Goal: Information Seeking & Learning: Learn about a topic

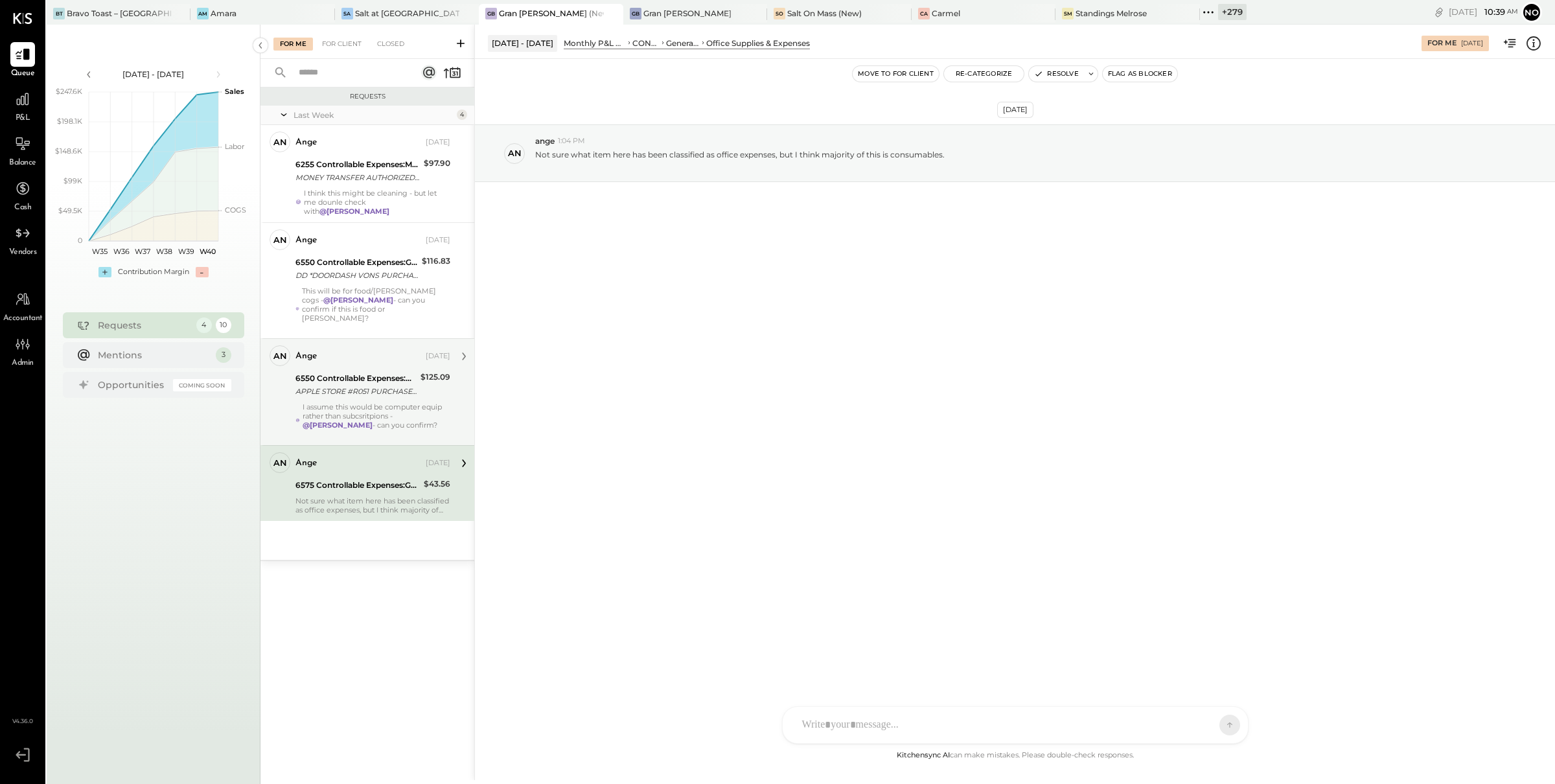
click at [366, 387] on div "APPLE STORE #R051 PURCHASE 09/15 [GEOGRAPHIC_DATA] CARD 5397" at bounding box center [356, 391] width 121 height 13
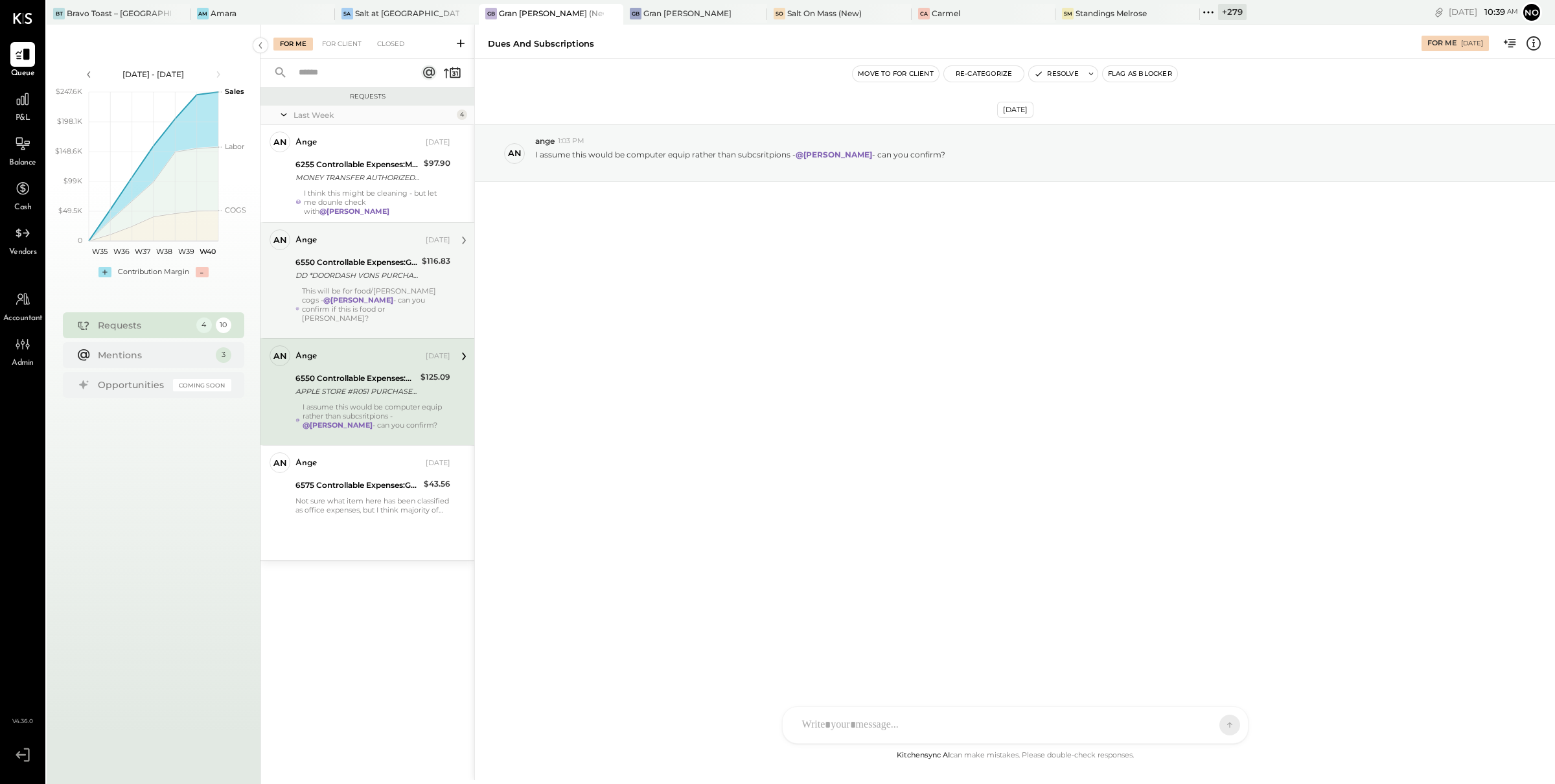
click at [351, 286] on div "This will be for food/[PERSON_NAME] cogs - @[PERSON_NAME] - can you confirm if …" at bounding box center [376, 309] width 148 height 45
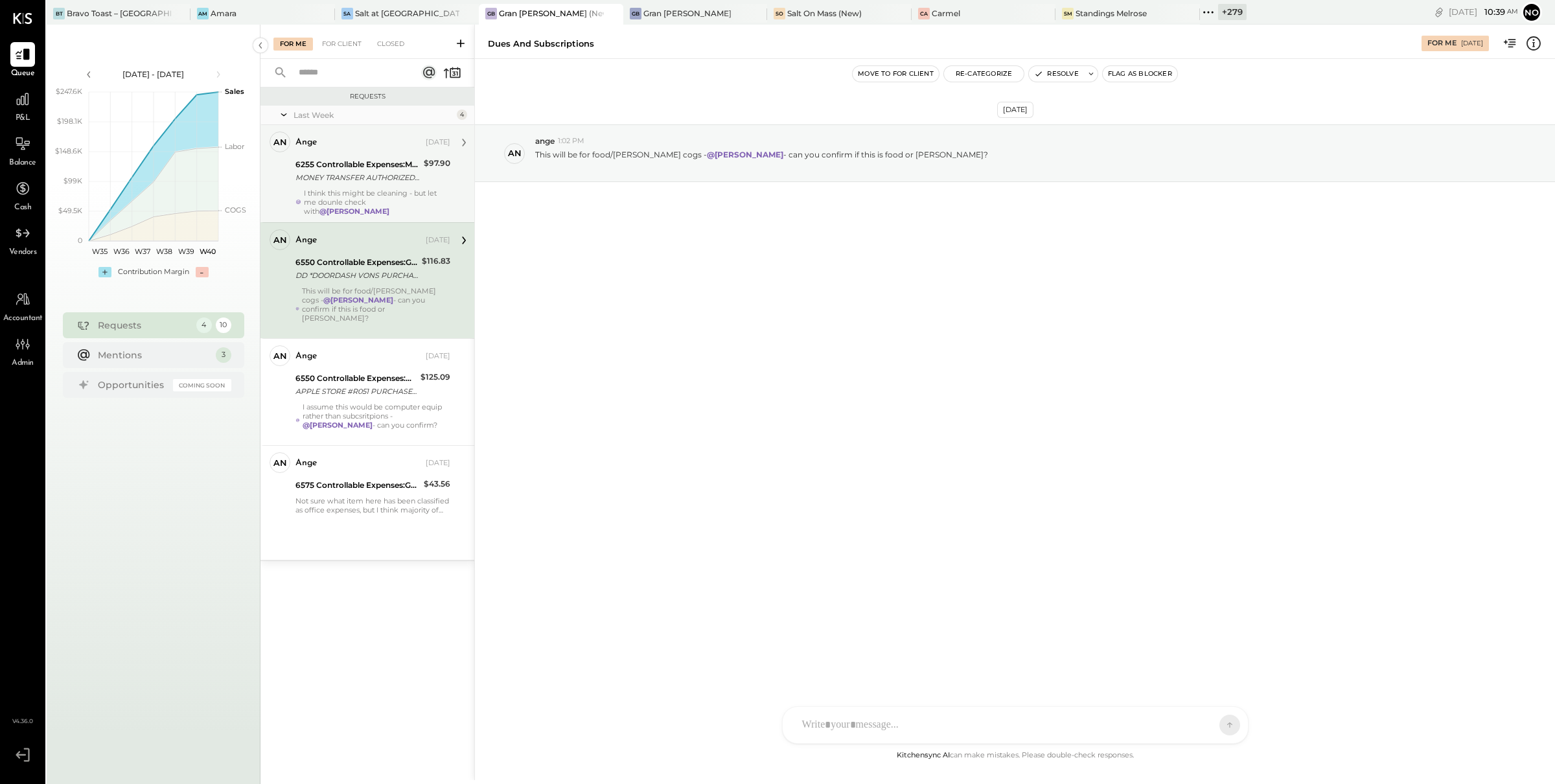
click at [347, 196] on div "I think this might be cleaning - but let me dounle check with @[PERSON_NAME]" at bounding box center [377, 202] width 147 height 27
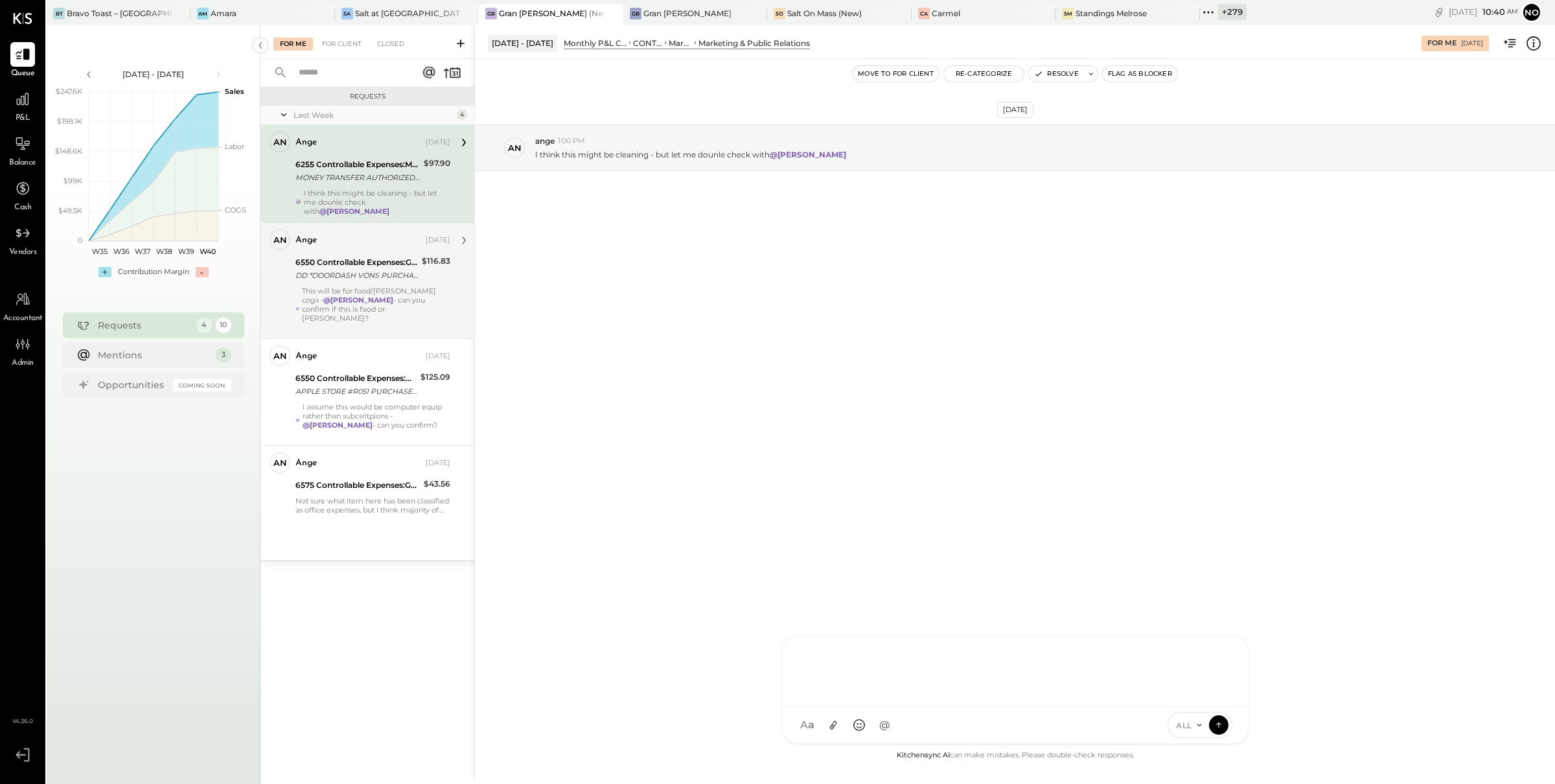
click at [846, 696] on div at bounding box center [1016, 669] width 440 height 52
type input "***"
click at [871, 637] on span "ange" at bounding box center [907, 640] width 102 height 12
click at [812, 657] on div "** *****" at bounding box center [1016, 669] width 440 height 52
drag, startPoint x: 864, startPoint y: 657, endPoint x: 1078, endPoint y: 661, distance: 214.0
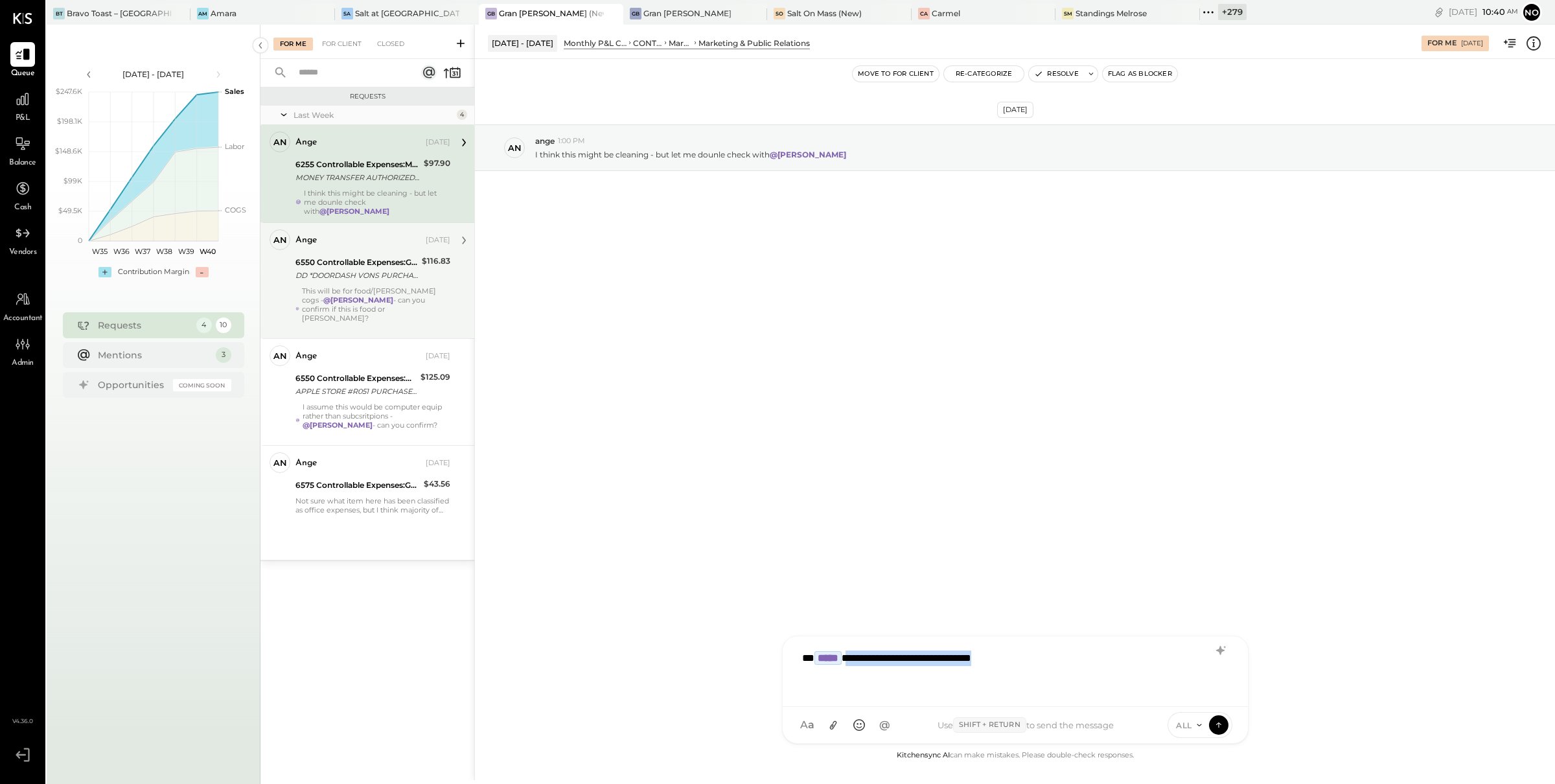
click at [1078, 661] on div "**********" at bounding box center [1016, 669] width 440 height 52
click at [1220, 724] on icon at bounding box center [1219, 723] width 12 height 13
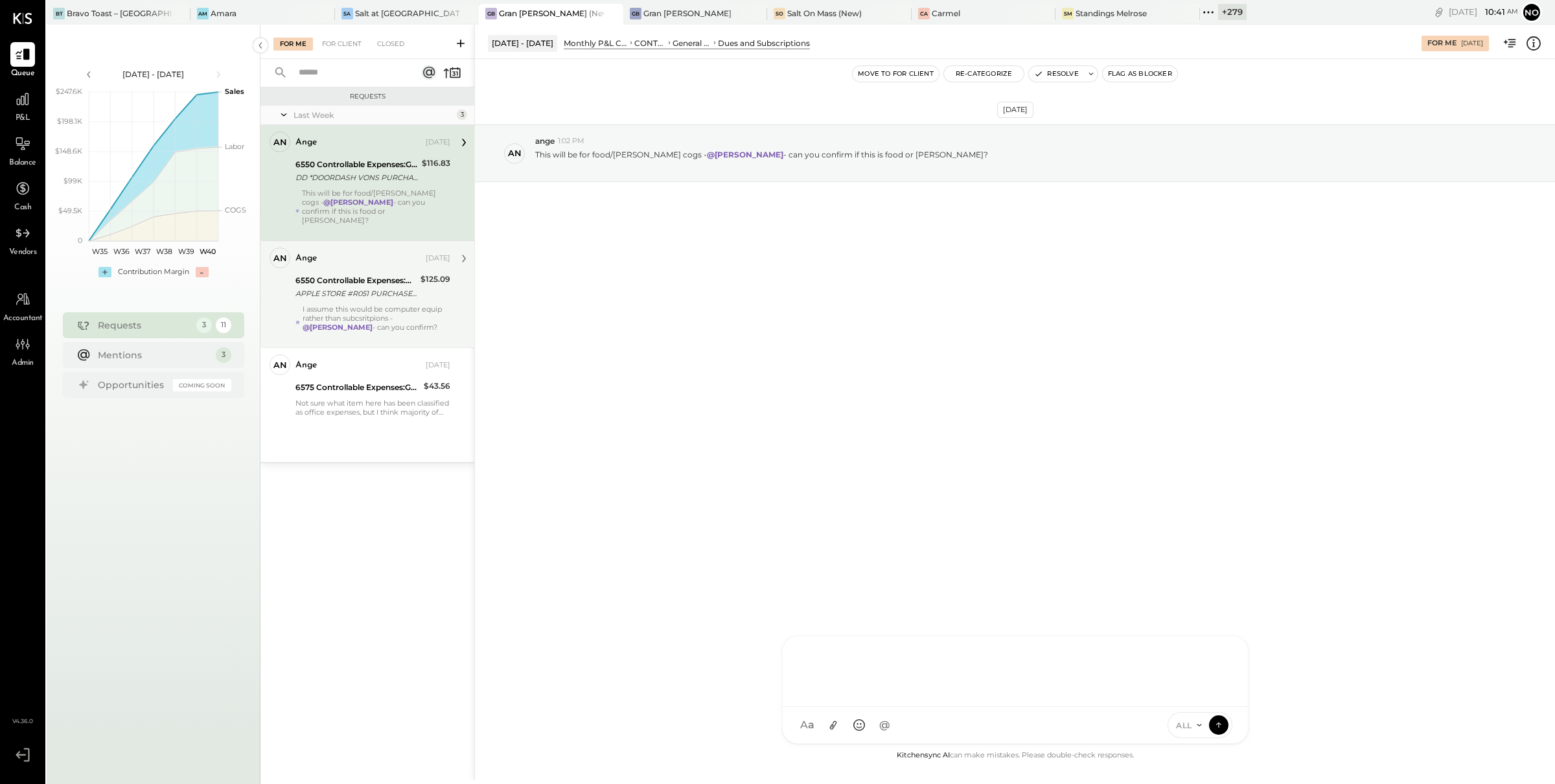
click at [350, 274] on div "6550 Controllable Expenses:General & Administrative Expenses:Dues and Subscript…" at bounding box center [356, 280] width 121 height 13
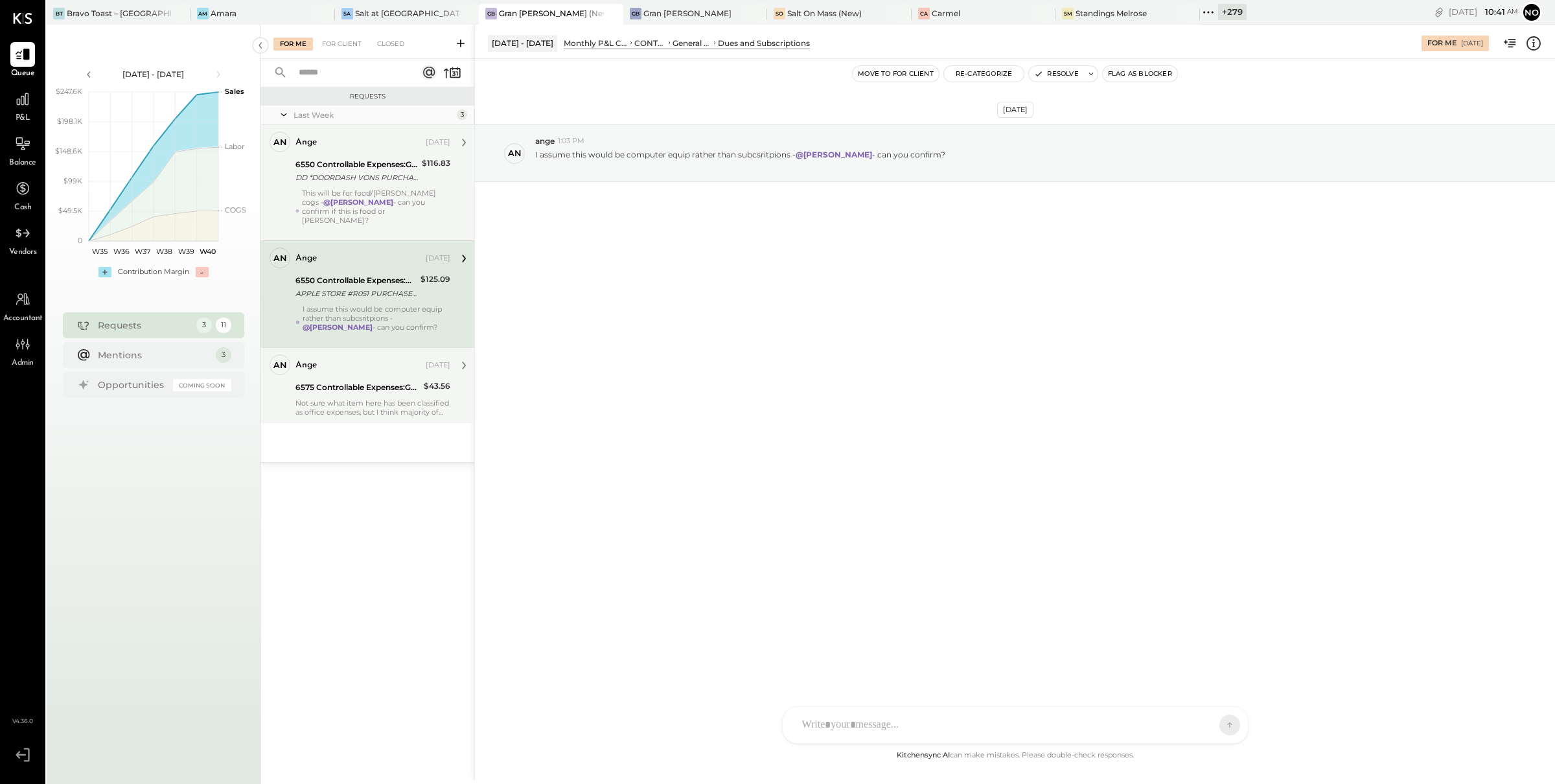
click at [368, 383] on div "6575 Controllable Expenses:General & Administrative Expenses:Office Supplies & …" at bounding box center [357, 387] width 124 height 13
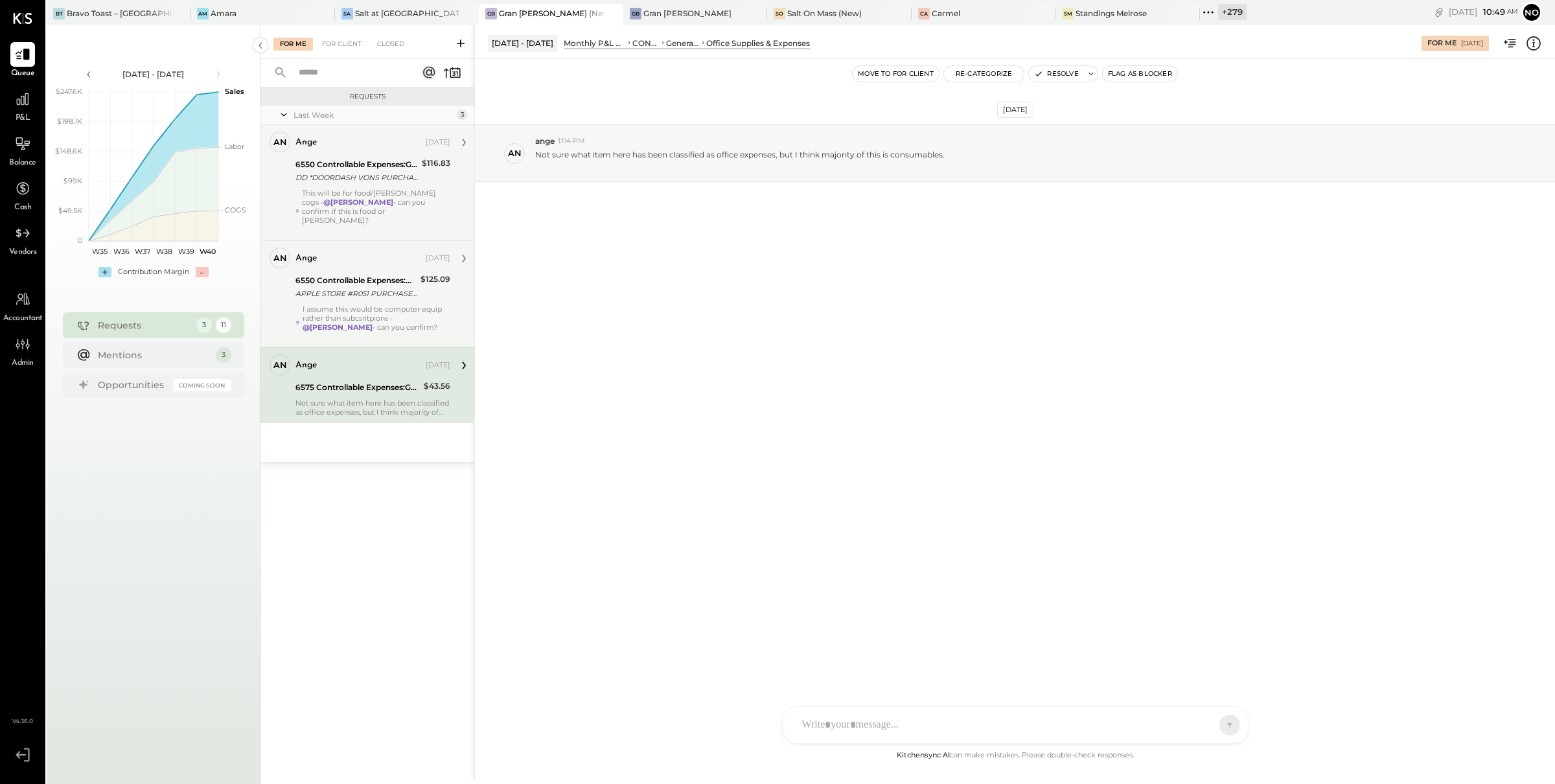
click at [362, 293] on div "ange [DATE] 6550 Controllable Expenses:General & Administrative Expenses:Dues a…" at bounding box center [372, 294] width 155 height 93
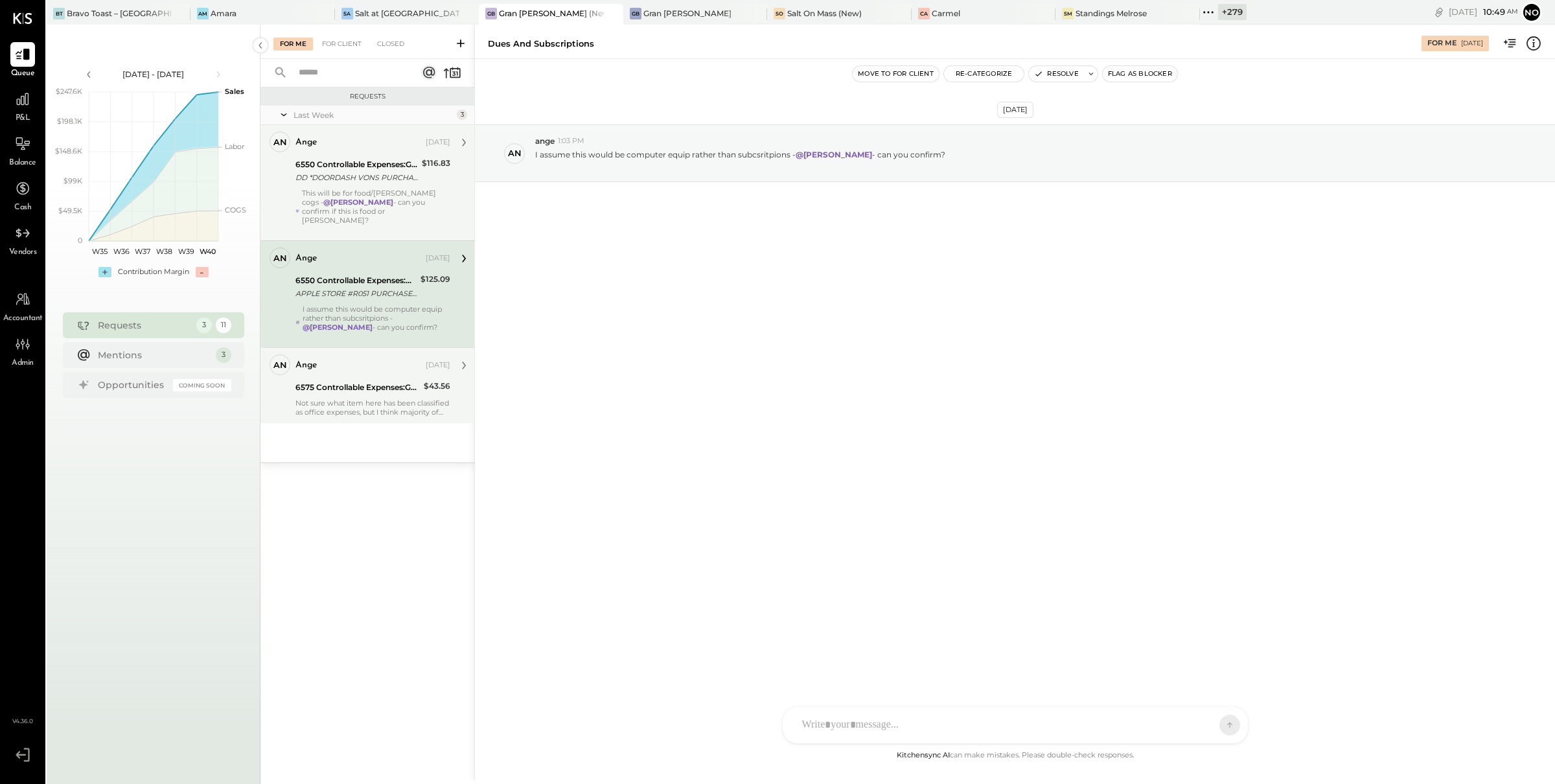
click at [366, 381] on div "6575 Controllable Expenses:General & Administrative Expenses:Office Supplies & …" at bounding box center [357, 387] width 124 height 13
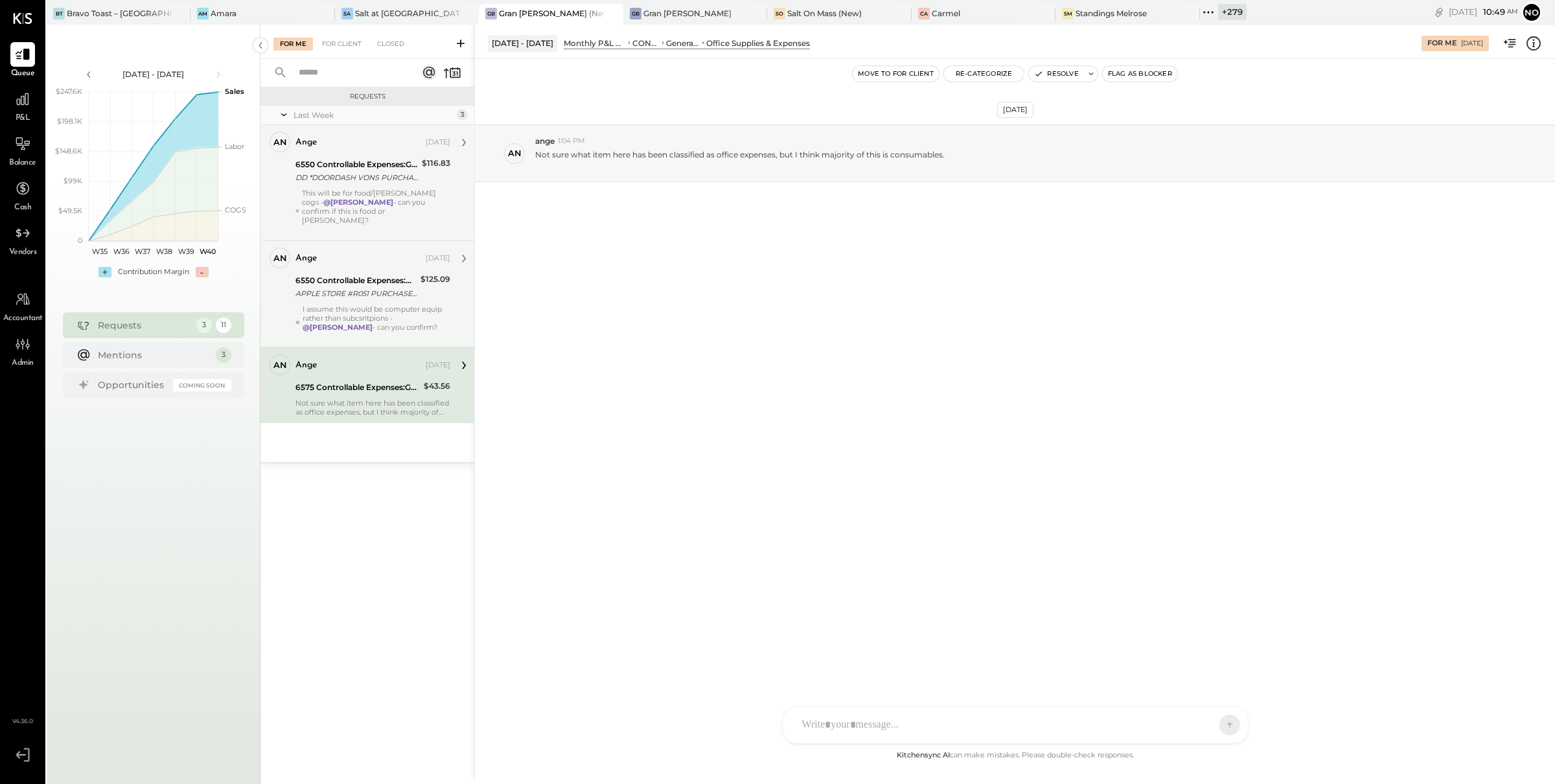
drag, startPoint x: 360, startPoint y: 300, endPoint x: 360, endPoint y: 271, distance: 29.0
click at [360, 304] on div "I assume this would be computer equip rather than subcsritpions - @[PERSON_NAME…" at bounding box center [377, 322] width 148 height 36
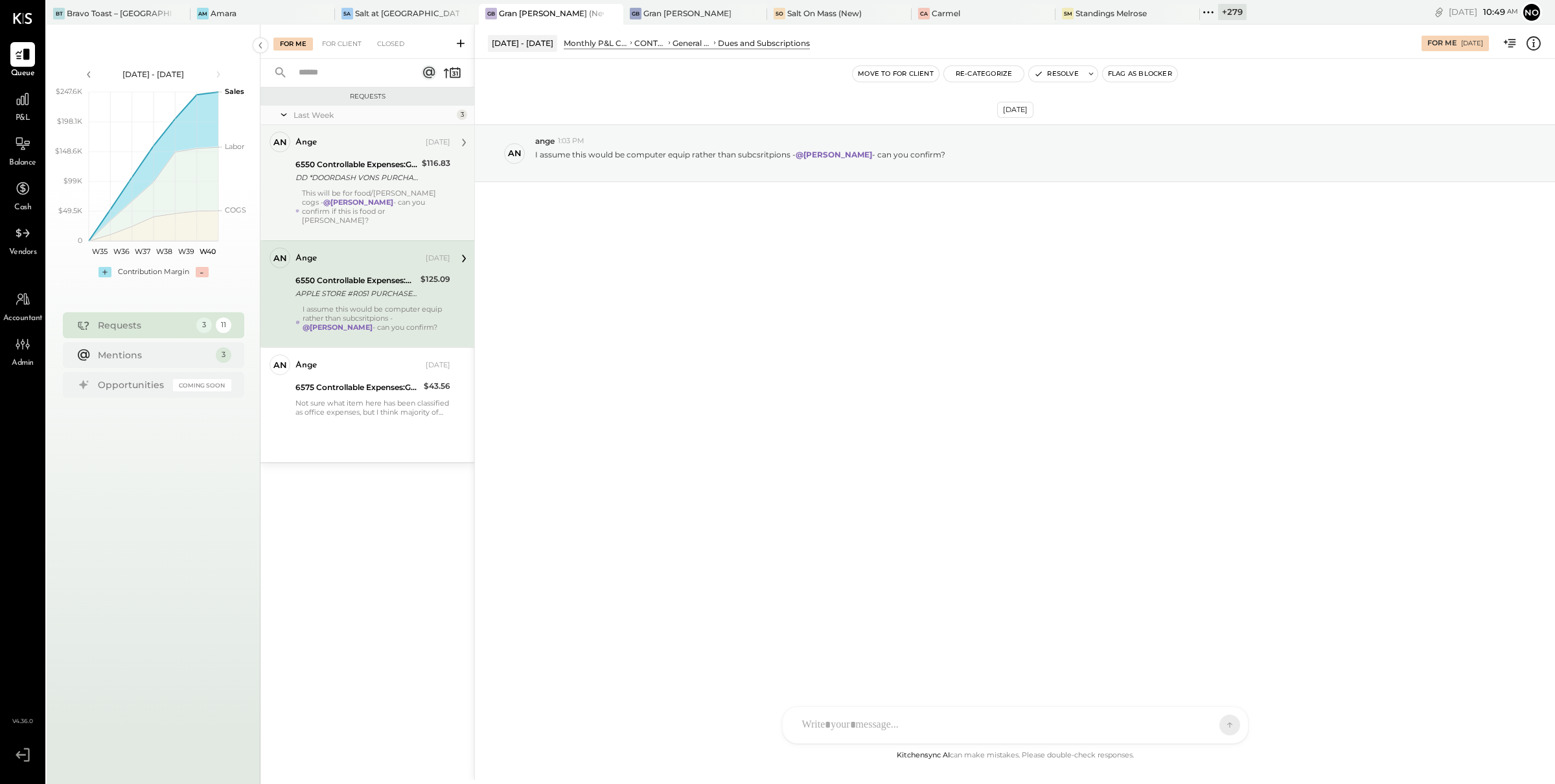
click at [368, 171] on div "DD *DOORDASH VONS PURCHASE 08/[PHONE_NUMBER] CA CARD 5397" at bounding box center [357, 177] width 123 height 13
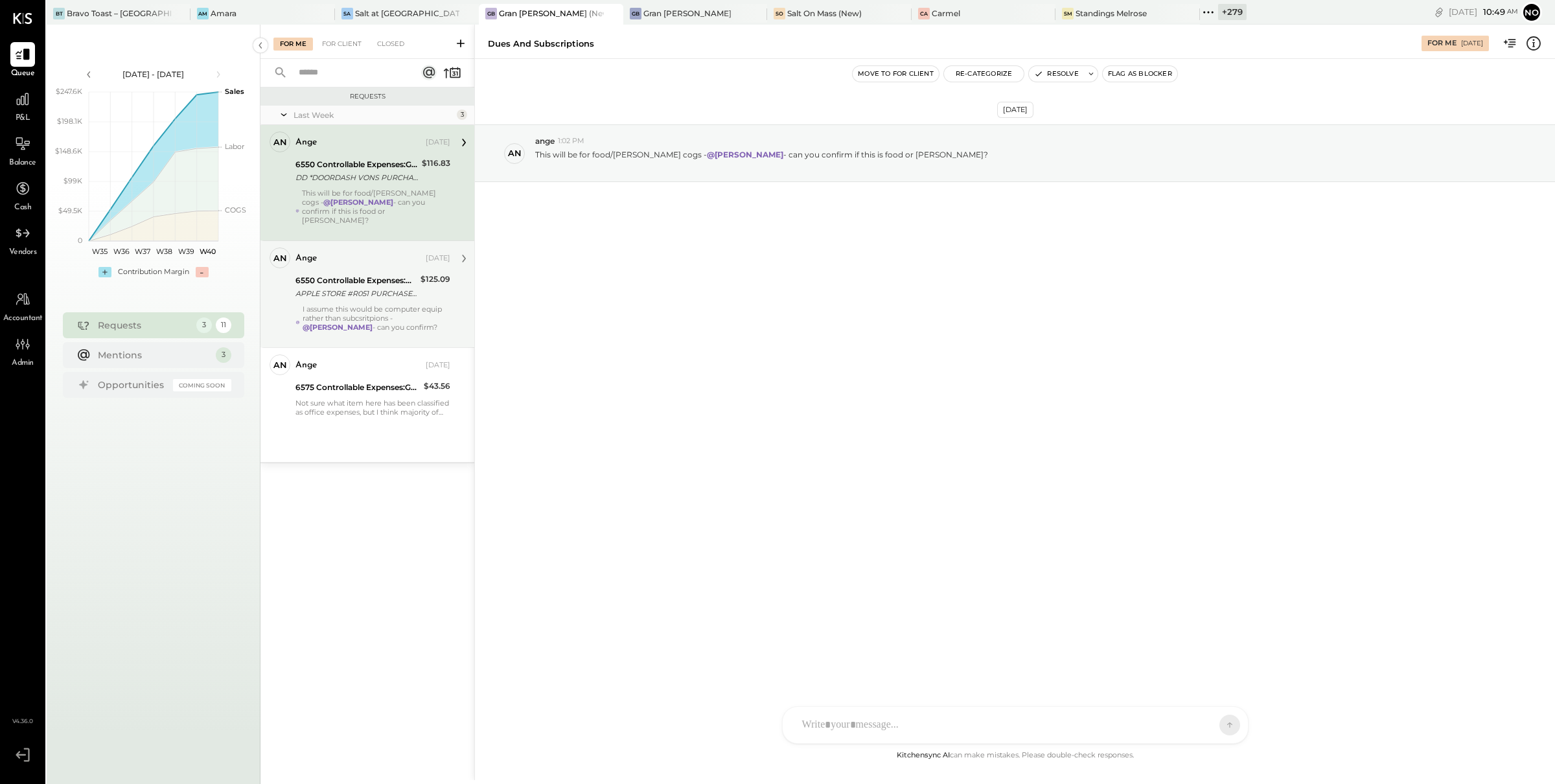
click at [355, 274] on div "6550 Controllable Expenses:General & Administrative Expenses:Dues and Subscript…" at bounding box center [356, 280] width 121 height 13
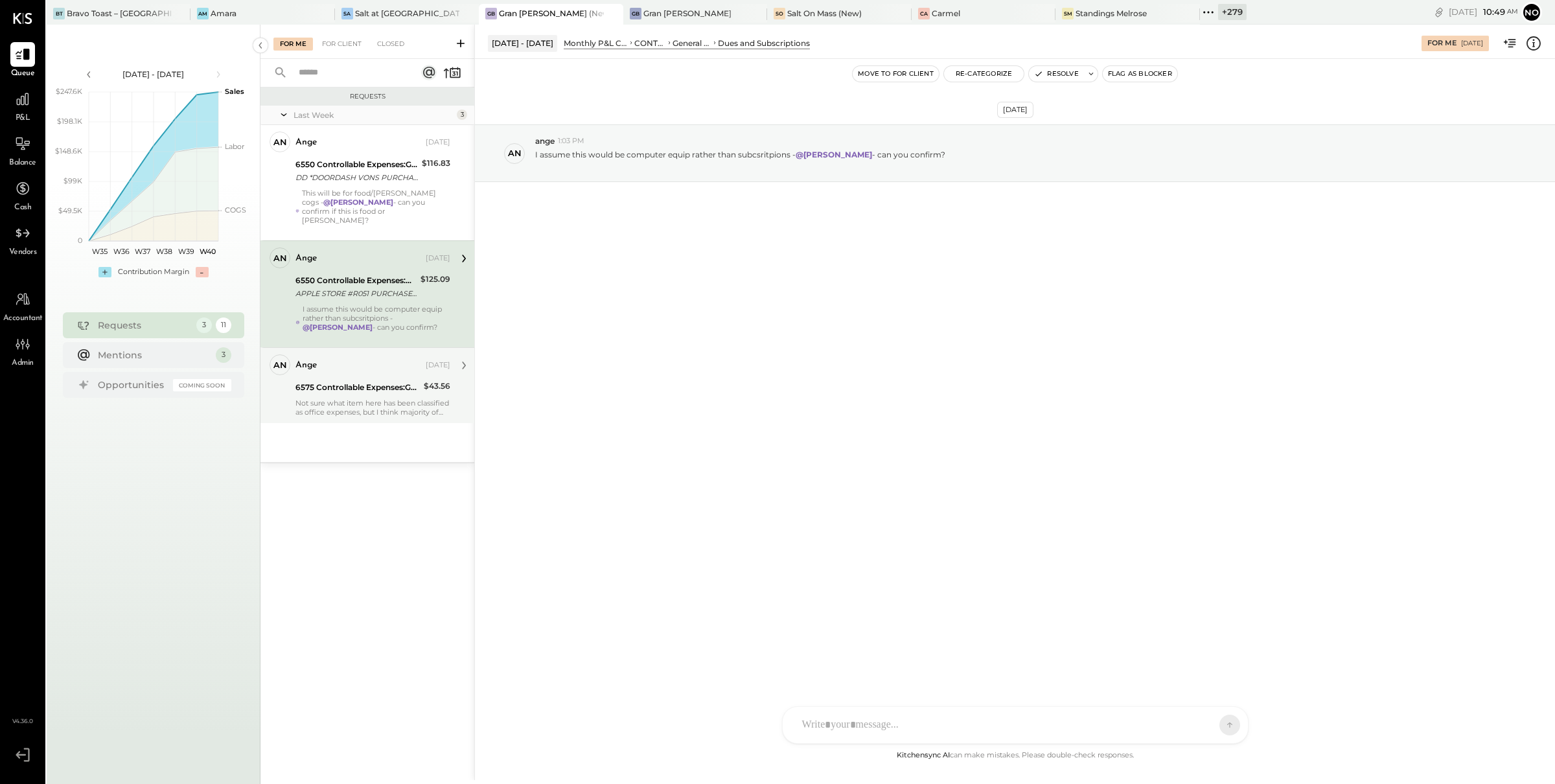
click at [354, 359] on div "ange" at bounding box center [359, 365] width 127 height 13
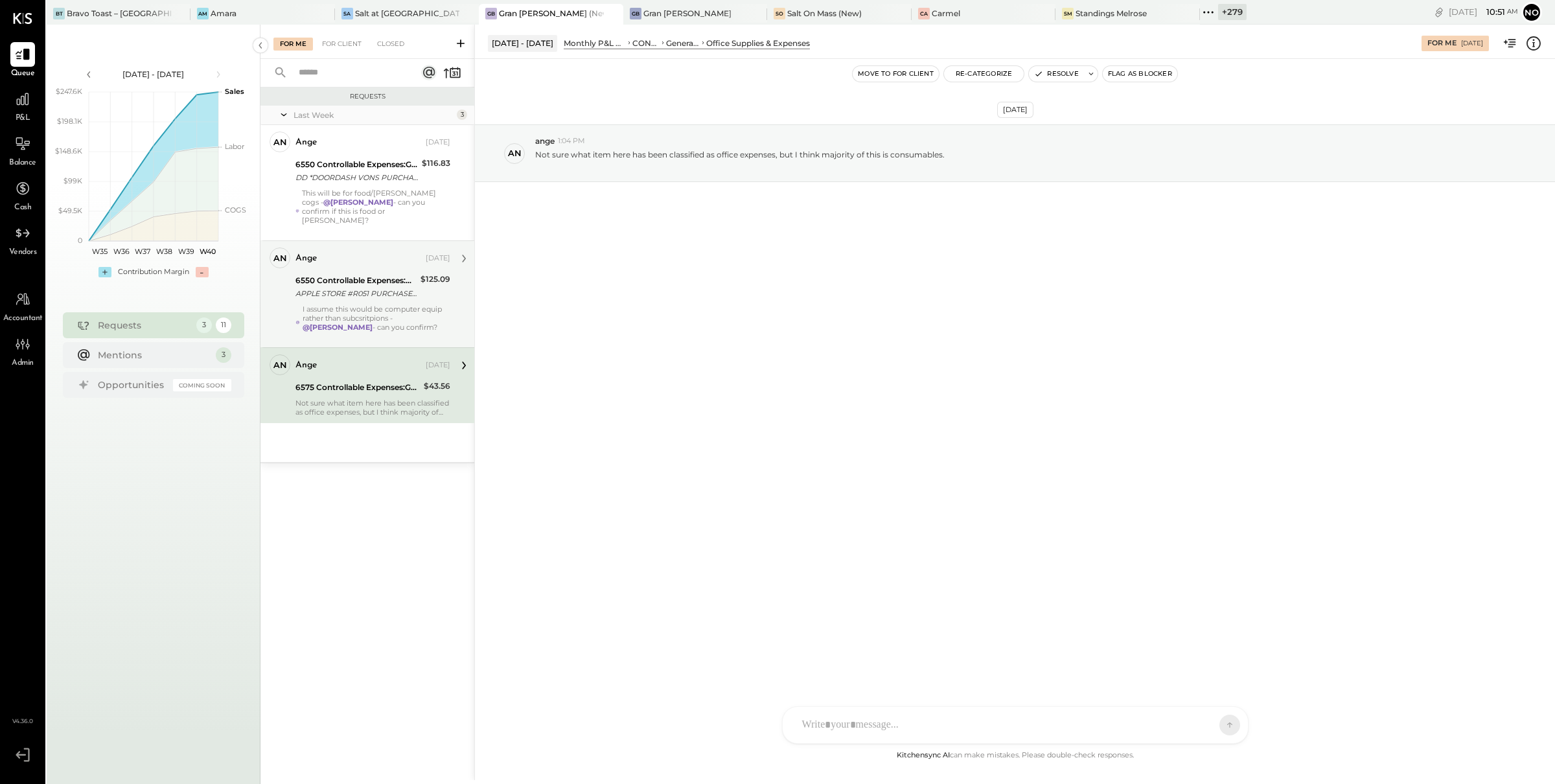
click at [372, 304] on div "I assume this would be computer equip rather than subcsritpions - @[PERSON_NAME…" at bounding box center [377, 322] width 148 height 36
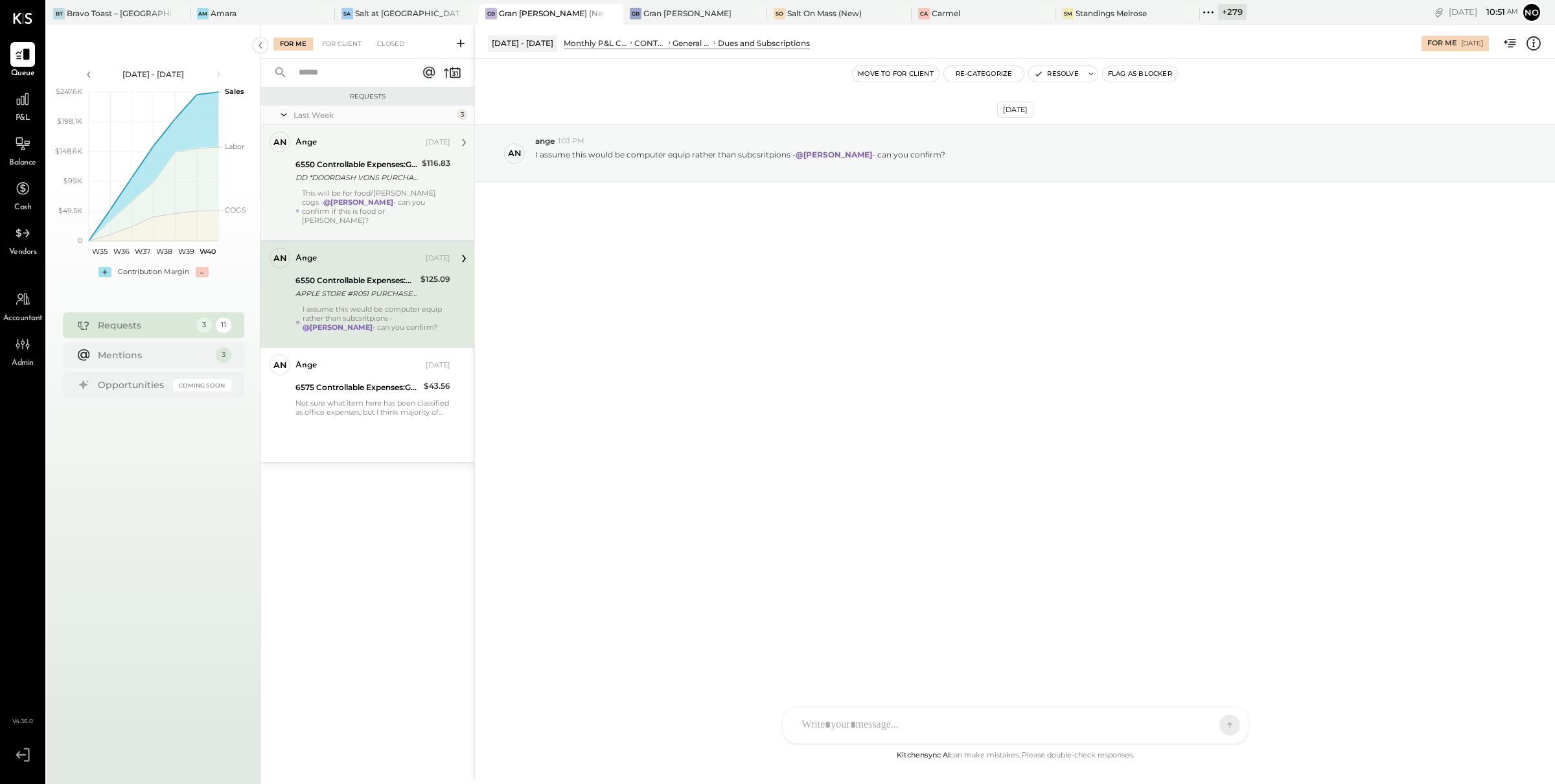
click at [381, 213] on div "This will be for food/[PERSON_NAME] cogs - @[PERSON_NAME] - can you confirm if …" at bounding box center [376, 211] width 148 height 45
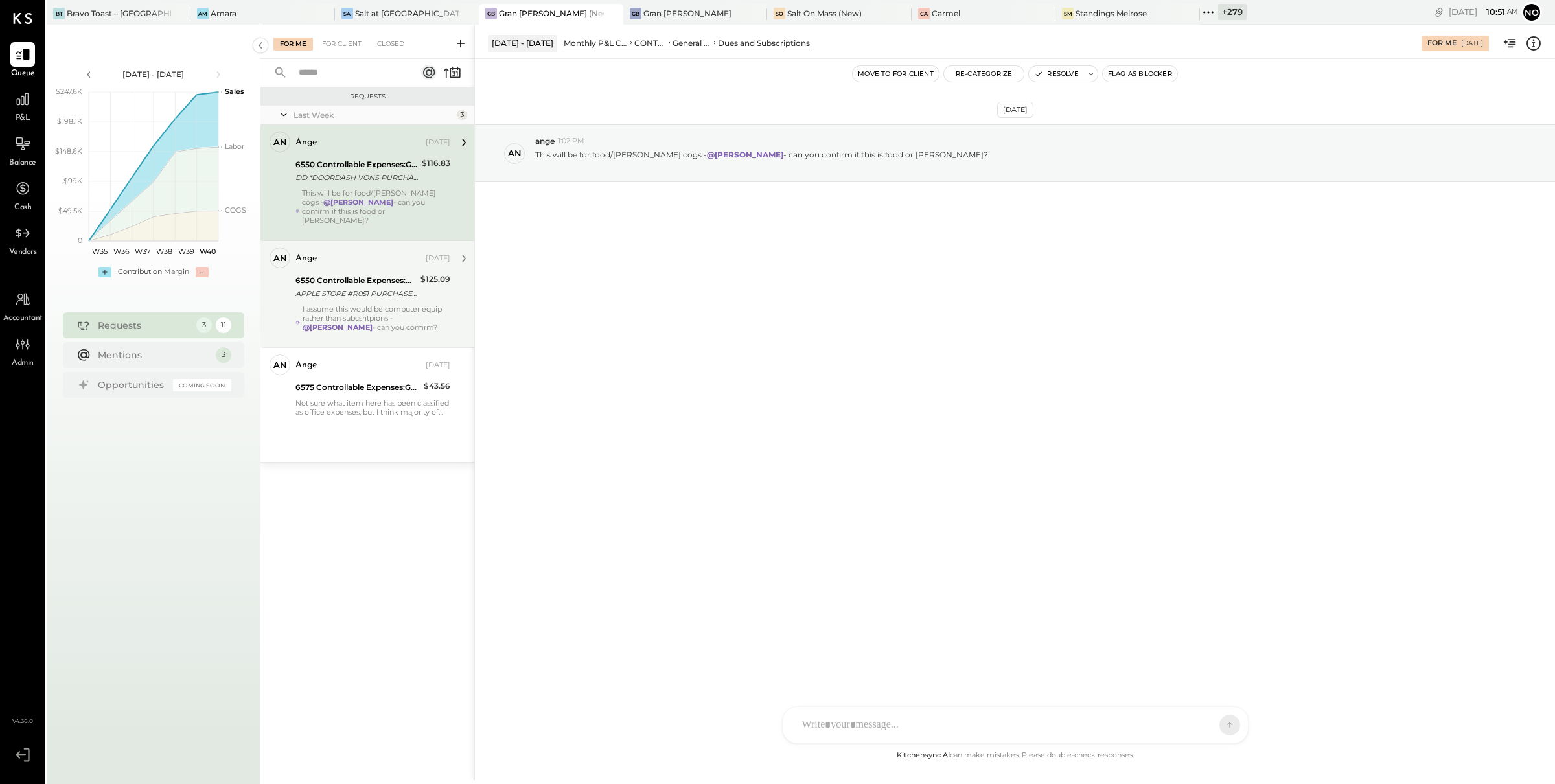
drag, startPoint x: 370, startPoint y: 284, endPoint x: 420, endPoint y: 237, distance: 68.6
click at [370, 287] on div "APPLE STORE #R051 PURCHASE 09/15 [GEOGRAPHIC_DATA] CARD 5397" at bounding box center [356, 293] width 121 height 13
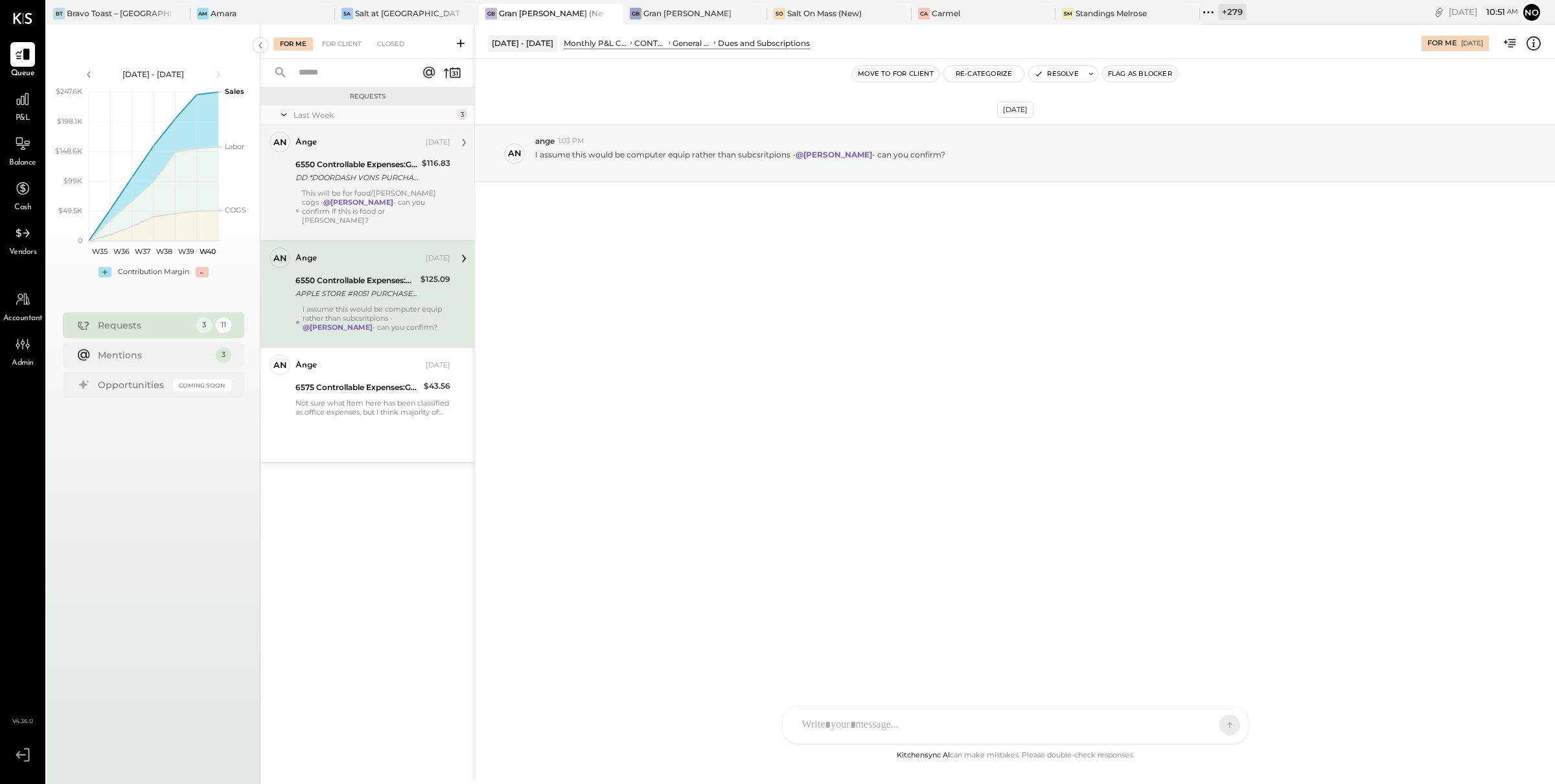
click at [1200, 12] on icon at bounding box center [1209, 12] width 17 height 17
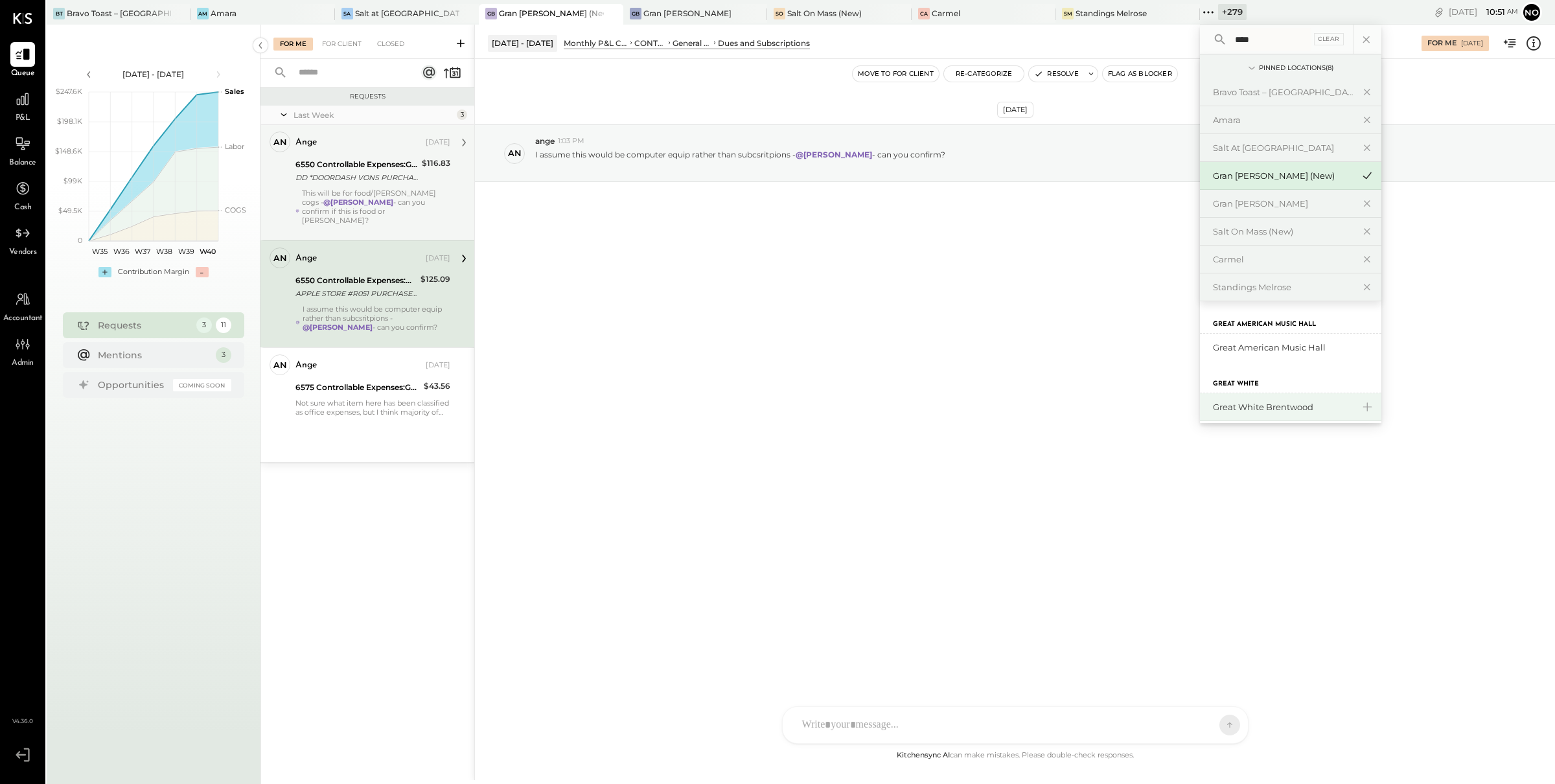
type input "****"
click at [1213, 404] on div "Great White Brentwood" at bounding box center [1283, 407] width 140 height 12
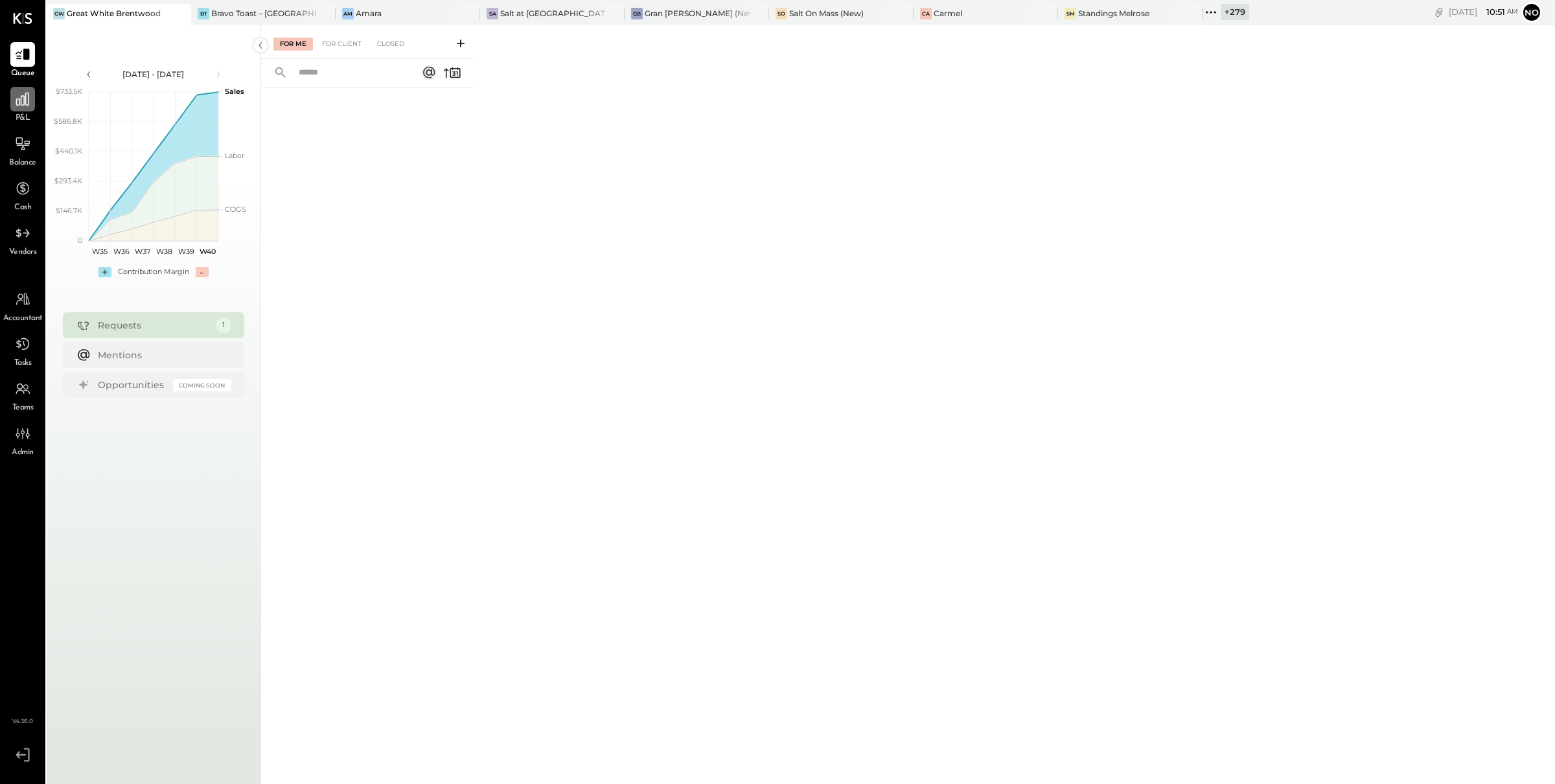
click at [28, 106] on icon at bounding box center [23, 99] width 17 height 17
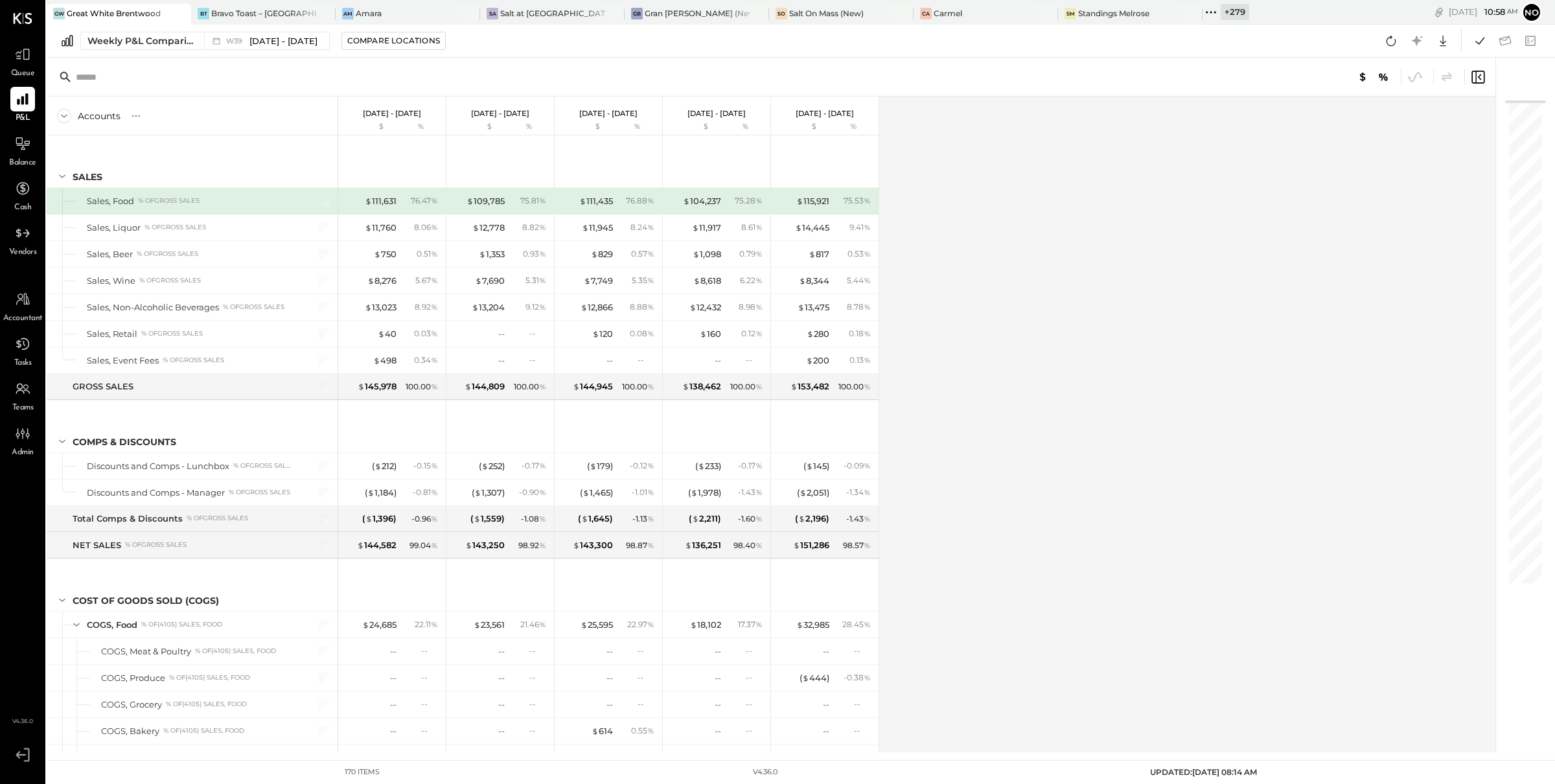
click at [1203, 11] on icon at bounding box center [1212, 12] width 17 height 17
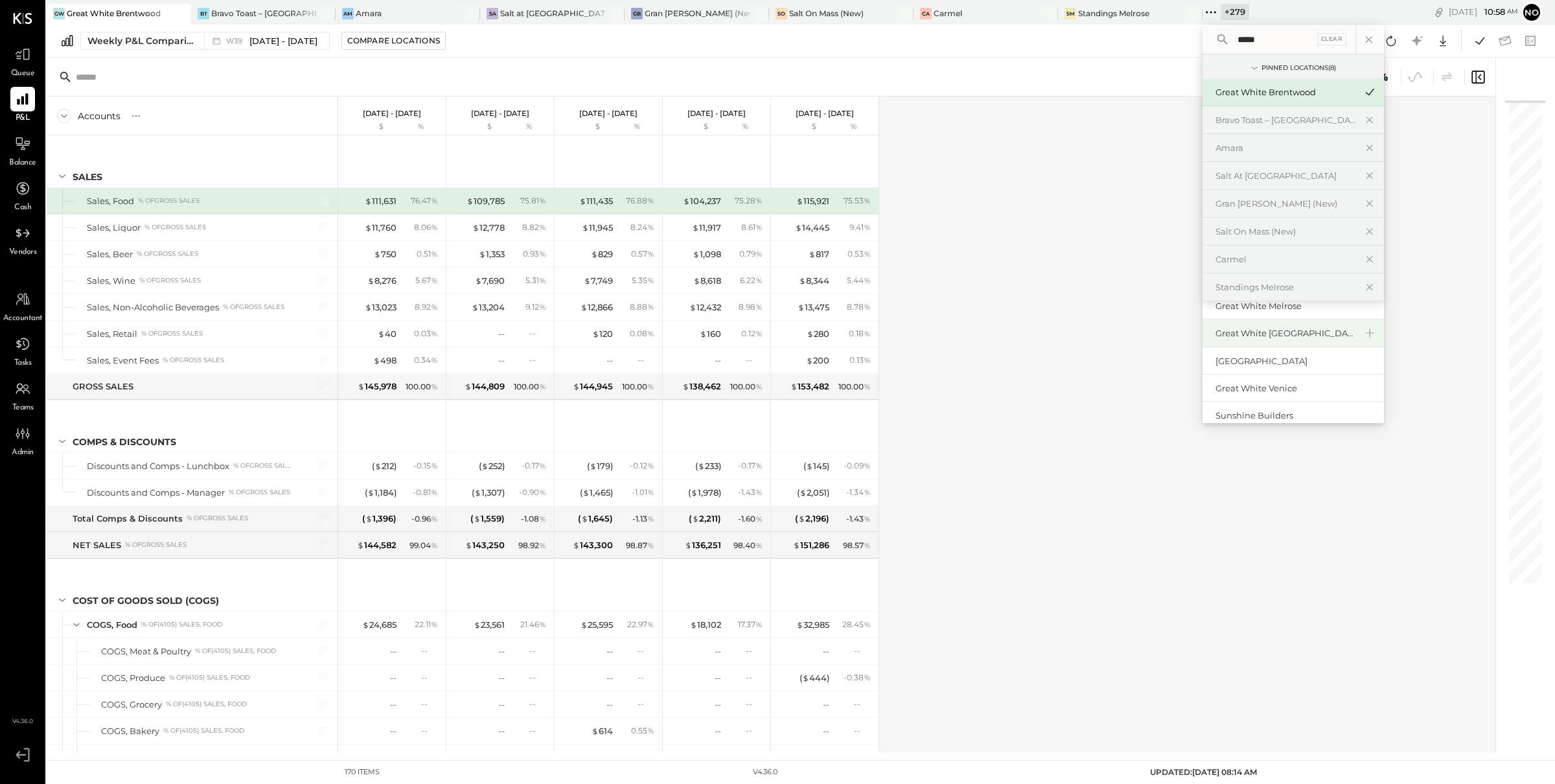
scroll to position [130, 0]
type input "*****"
